Goal: Task Accomplishment & Management: Use online tool/utility

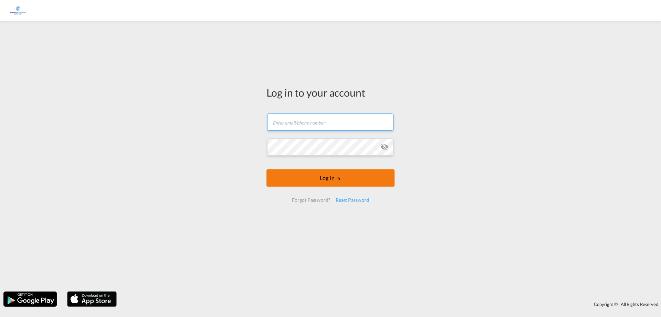
type input "[PERSON_NAME][EMAIL_ADDRESS][DOMAIN_NAME]"
click at [330, 178] on button "Log In" at bounding box center [331, 177] width 128 height 17
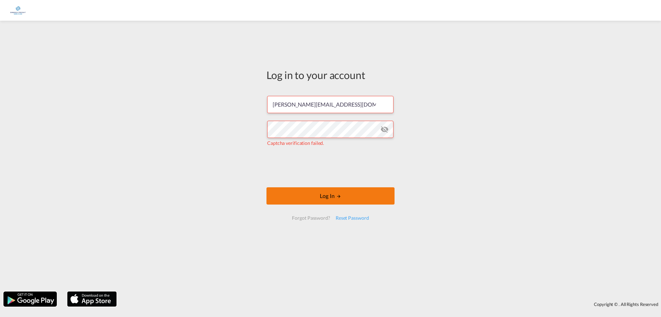
click at [326, 194] on button "Log In" at bounding box center [331, 195] width 128 height 17
